Goal: Task Accomplishment & Management: Manage account settings

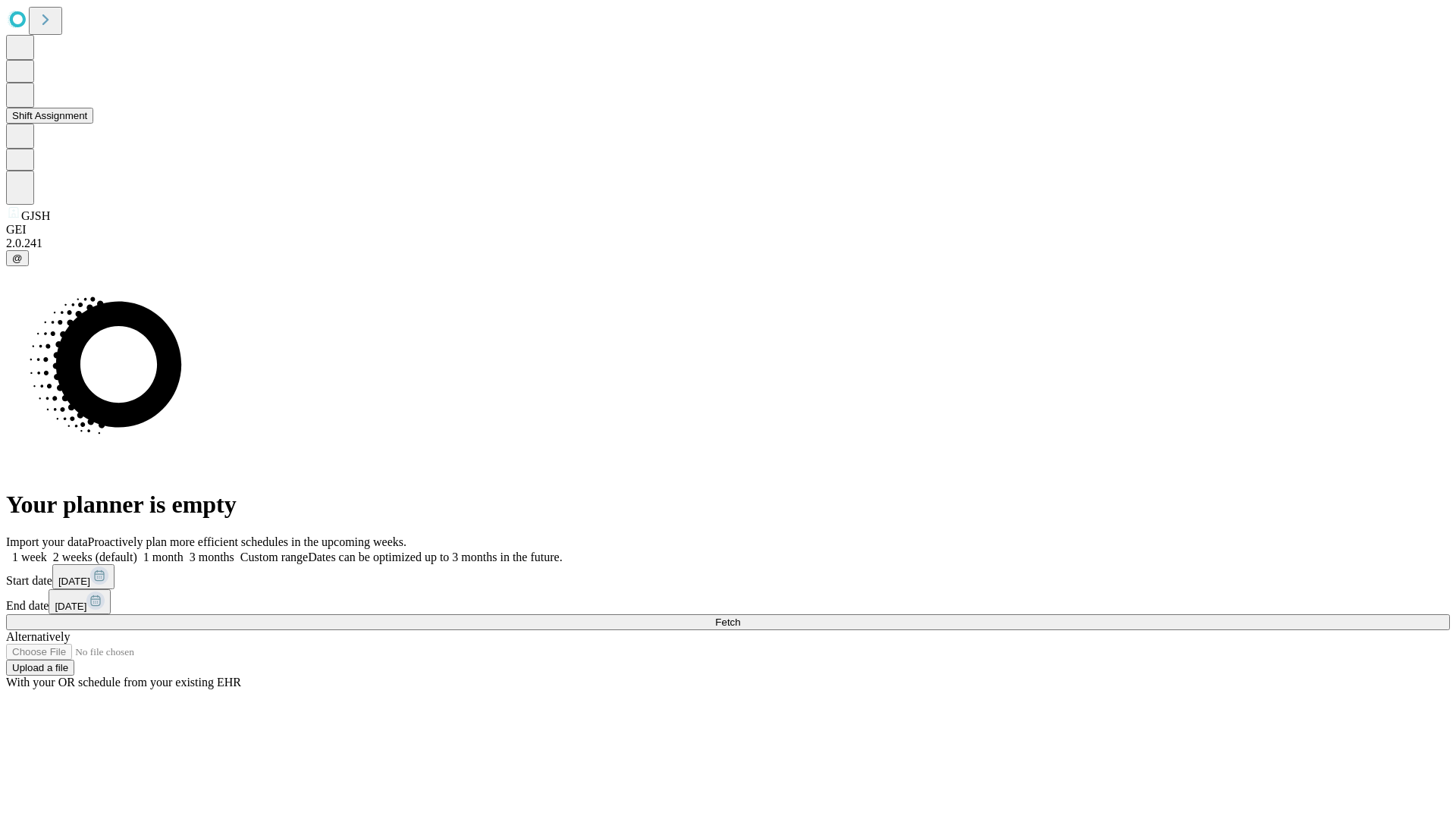
click at [94, 123] on button "Shift Assignment" at bounding box center [50, 116] width 88 height 16
